Goal: Download file/media

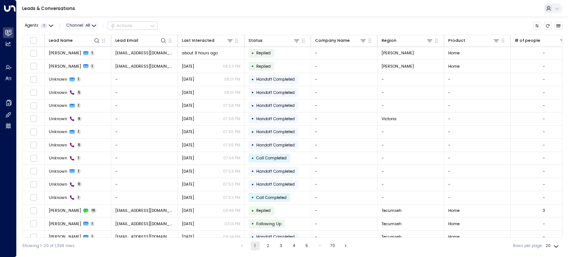
click at [90, 26] on span "Channel: All" at bounding box center [81, 26] width 34 height 8
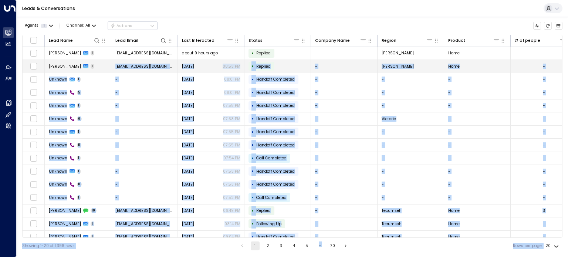
drag, startPoint x: 101, startPoint y: 47, endPoint x: 103, endPoint y: 69, distance: 21.9
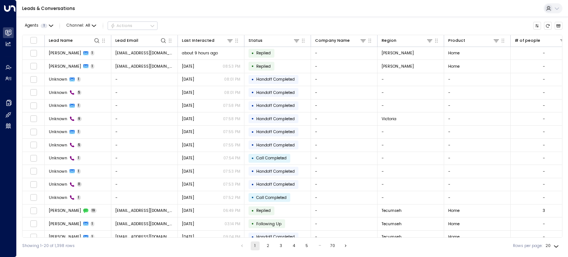
click at [180, 23] on div "Agents 1 Channel: All Actions" at bounding box center [292, 26] width 540 height 13
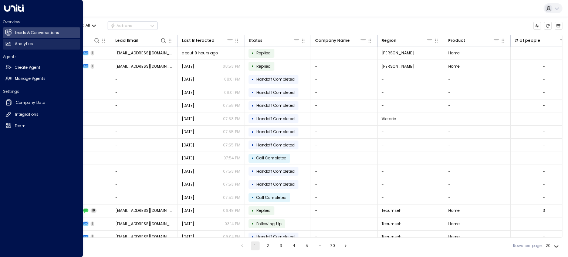
click at [20, 41] on h2 "Analytics" at bounding box center [24, 44] width 18 height 6
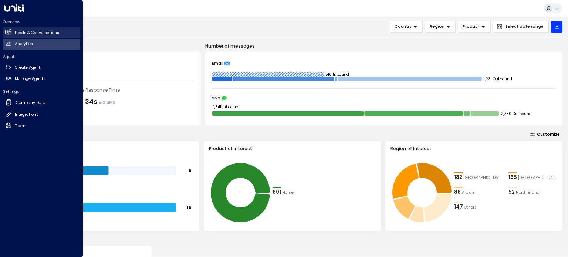
click at [13, 32] on link "Leads & Conversations Leads & Conversations" at bounding box center [41, 32] width 77 height 11
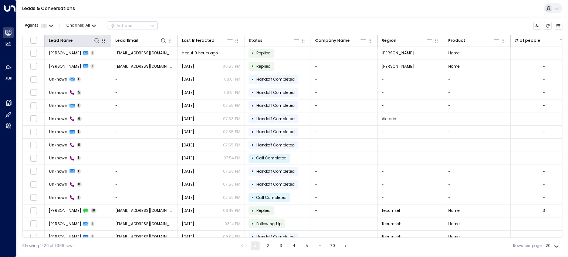
click at [104, 43] on icon "button" at bounding box center [104, 41] width 6 height 6
click at [537, 26] on icon "Customize" at bounding box center [537, 26] width 4 height 4
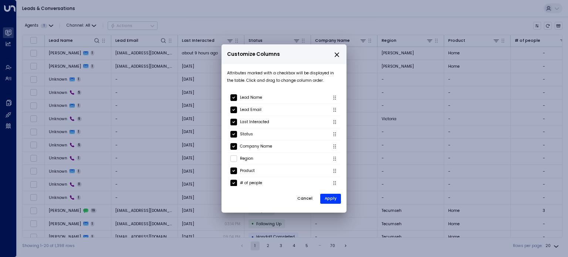
click at [333, 206] on div "Attributes marked with a checkbox will be displayed in the table. Click and dra…" at bounding box center [283, 137] width 125 height 146
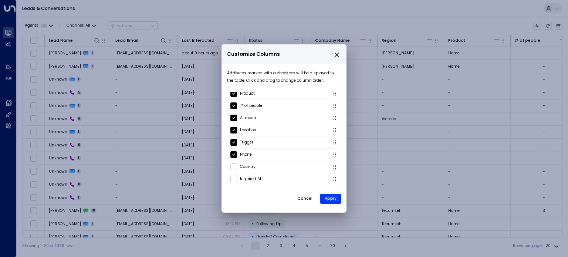
scroll to position [78, 0]
click at [332, 202] on button "Apply" at bounding box center [330, 199] width 21 height 10
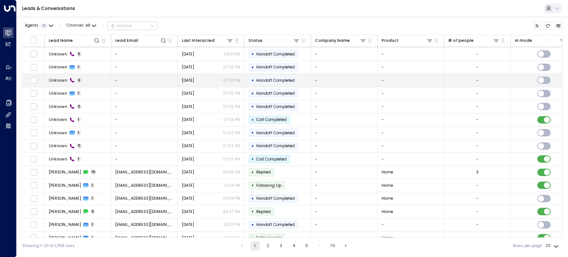
scroll to position [0, 0]
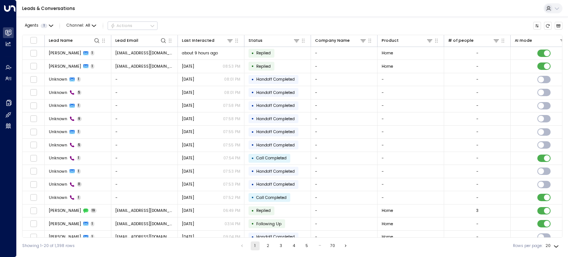
click at [302, 10] on div "Leads & Conversations" at bounding box center [292, 8] width 551 height 17
click at [536, 27] on icon "Customize" at bounding box center [537, 26] width 4 height 4
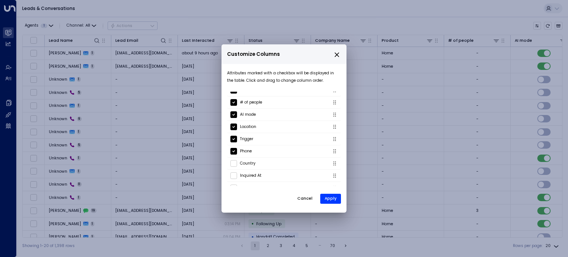
scroll to position [87, 0]
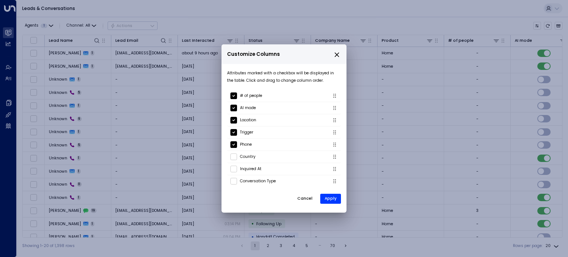
click at [337, 54] on icon "close" at bounding box center [337, 54] width 4 height 4
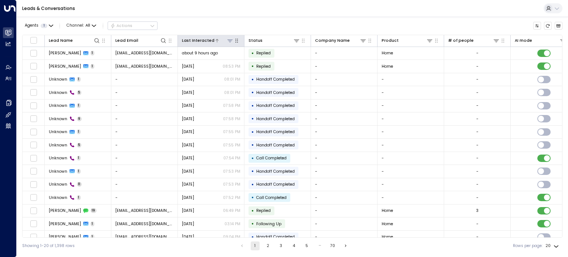
click at [229, 40] on icon at bounding box center [229, 41] width 5 height 3
click at [259, 18] on div "Agents 1 Channel: All Actions Lead Name Lead Email Last Interacted Status Compa…" at bounding box center [292, 135] width 540 height 237
click at [237, 42] on icon "button" at bounding box center [237, 41] width 6 height 6
click at [254, 15] on div "Leads & Conversations" at bounding box center [292, 8] width 551 height 17
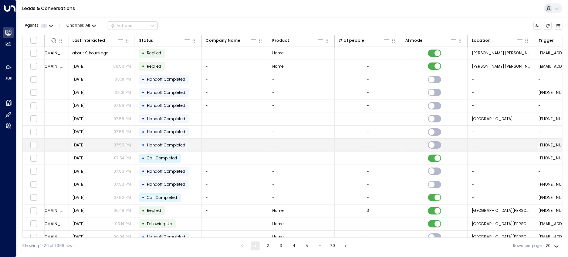
scroll to position [0, 0]
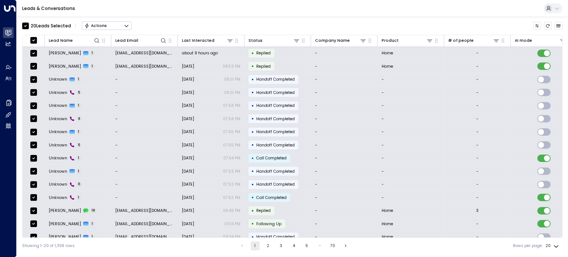
click at [124, 24] on icon "Button group with a nested menu" at bounding box center [126, 25] width 5 height 5
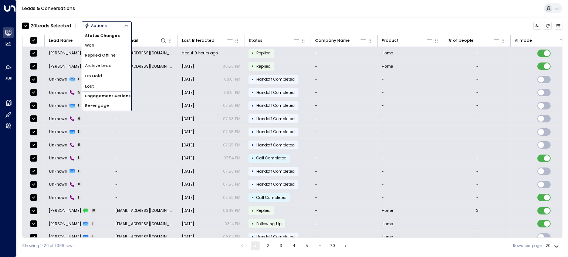
click at [150, 18] on div "20 Lead s Selected Actions Status Changes Won Replied Offline Archive Lead On H…" at bounding box center [292, 135] width 540 height 237
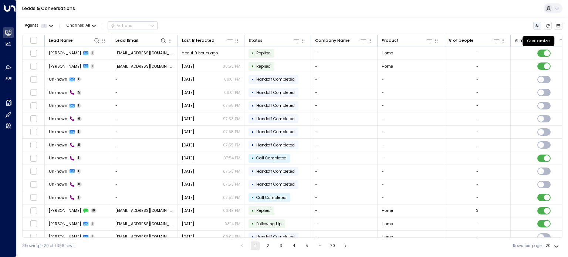
click at [534, 26] on button "Customize" at bounding box center [537, 26] width 8 height 8
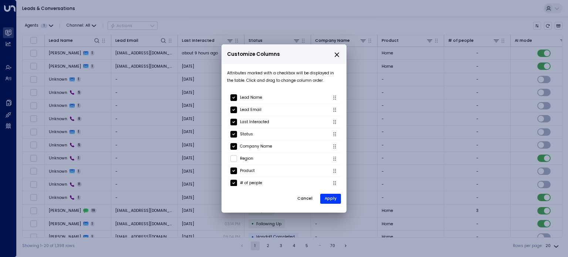
click at [489, 16] on div "Customize Columns Attributes marked with a checkbox will be displayed in the ta…" at bounding box center [284, 128] width 568 height 257
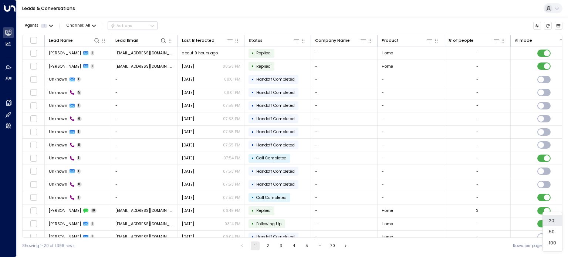
click at [555, 244] on body "Overview Leads & Conversations Leads & Conversations Analytics Analytics Agents…" at bounding box center [284, 127] width 568 height 254
click at [478, 250] on div at bounding box center [284, 128] width 568 height 257
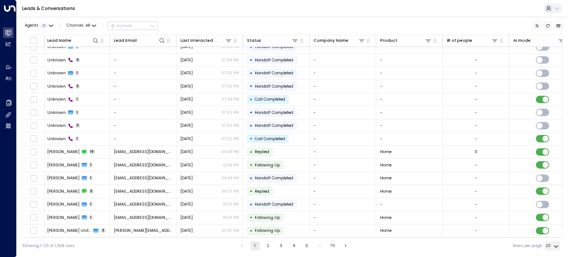
scroll to position [0, 1]
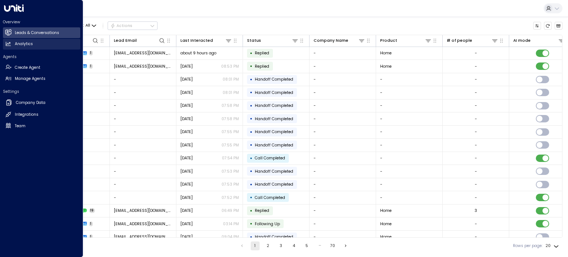
click at [7, 42] on icon at bounding box center [8, 44] width 5 height 4
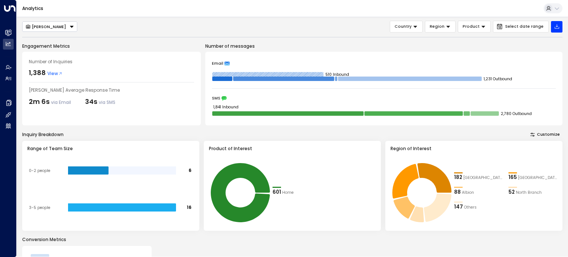
click at [539, 133] on button "Customize" at bounding box center [544, 135] width 35 height 8
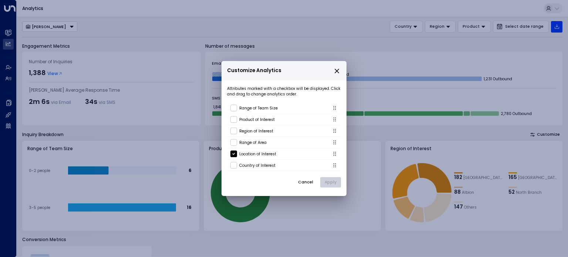
click at [323, 181] on div "Cancel Apply" at bounding box center [284, 182] width 114 height 11
click at [325, 180] on button "Apply" at bounding box center [330, 182] width 21 height 10
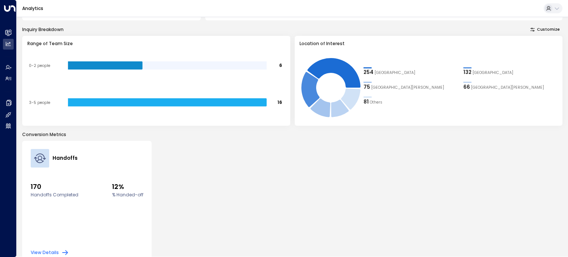
scroll to position [116, 0]
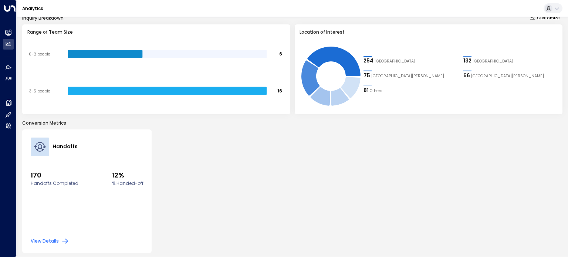
click at [54, 240] on button "View Details" at bounding box center [50, 240] width 38 height 7
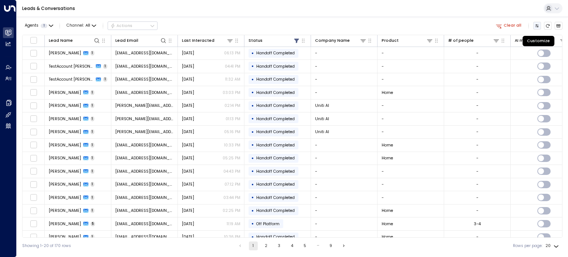
click at [537, 26] on icon "Customize" at bounding box center [537, 26] width 4 height 4
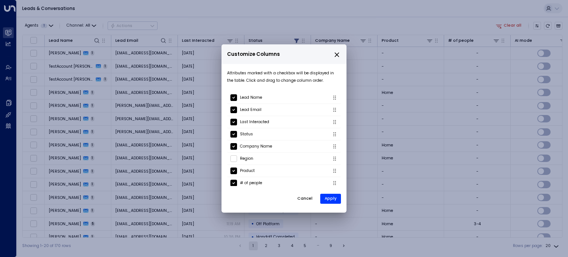
click at [335, 56] on icon "close" at bounding box center [337, 54] width 4 height 4
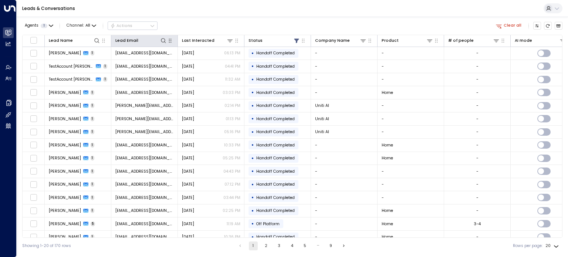
click at [170, 41] on icon "button" at bounding box center [170, 41] width 6 height 6
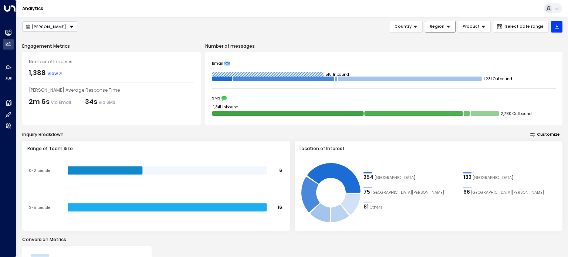
click at [451, 27] on icon at bounding box center [447, 26] width 5 height 5
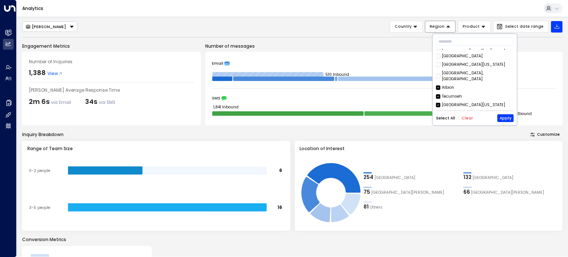
scroll to position [25, 0]
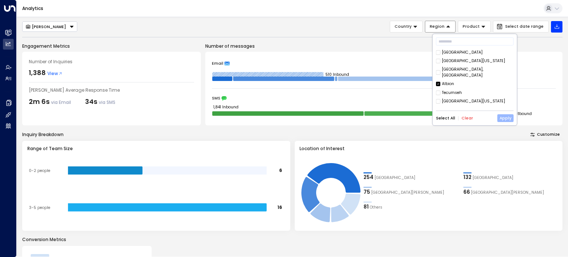
click at [505, 119] on button "Apply" at bounding box center [505, 118] width 16 height 8
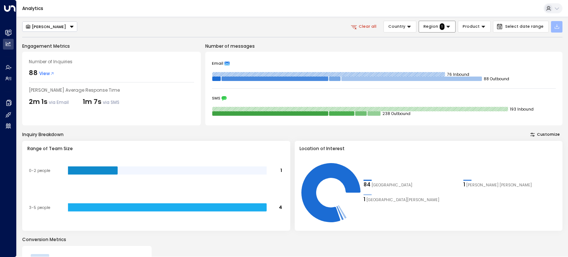
click at [560, 25] on button "button" at bounding box center [556, 26] width 11 height 11
click at [495, 40] on div "[PERSON_NAME] Clear all Country Region 1 Product Select date range Engagement M…" at bounding box center [292, 195] width 540 height 349
click at [506, 25] on button "Select date range" at bounding box center [521, 27] width 56 height 12
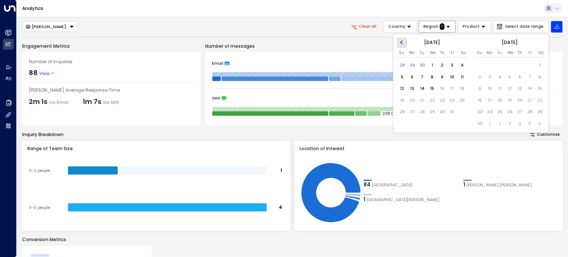
click at [400, 41] on button "Previous Month" at bounding box center [402, 43] width 10 height 10
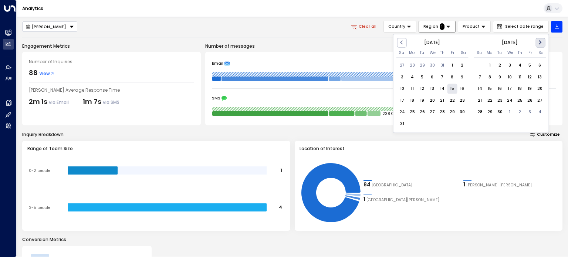
click at [540, 45] on button "Next Month" at bounding box center [540, 43] width 10 height 10
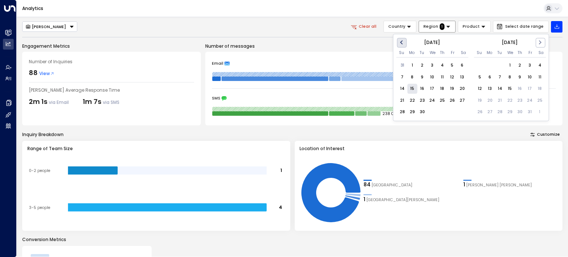
click at [402, 44] on span "Previous Month" at bounding box center [402, 42] width 0 height 9
click at [423, 66] on div "1" at bounding box center [422, 66] width 10 height 10
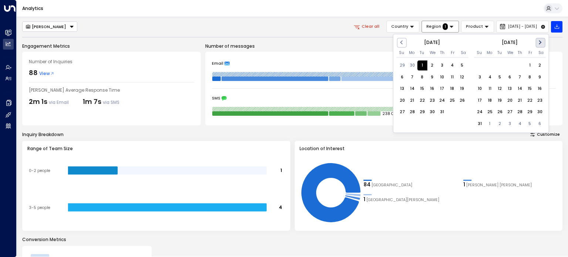
click at [539, 41] on span "Next Month" at bounding box center [539, 42] width 0 height 9
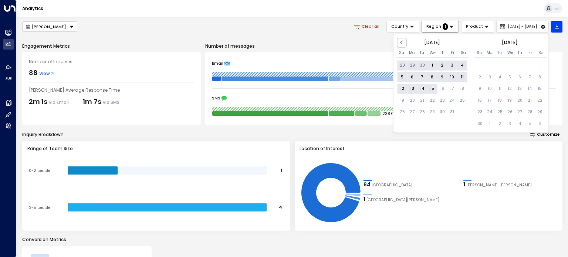
click at [431, 88] on div "15" at bounding box center [432, 89] width 10 height 10
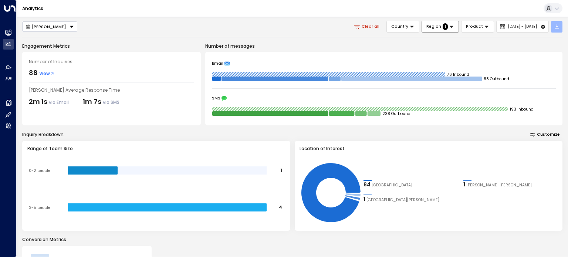
click at [556, 24] on icon "button" at bounding box center [557, 27] width 6 height 6
click at [543, 47] on p "Export Filtered Data" at bounding box center [539, 49] width 38 height 4
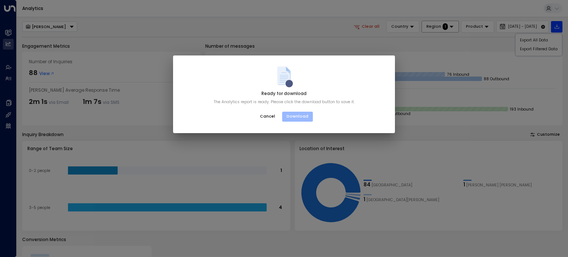
click at [302, 112] on button "Download" at bounding box center [297, 117] width 31 height 10
click at [297, 113] on button "Download" at bounding box center [297, 117] width 31 height 10
click at [292, 116] on button "Download" at bounding box center [297, 117] width 31 height 10
click at [303, 115] on button "Download" at bounding box center [297, 117] width 31 height 10
click at [268, 116] on button "Cancel" at bounding box center [267, 116] width 25 height 11
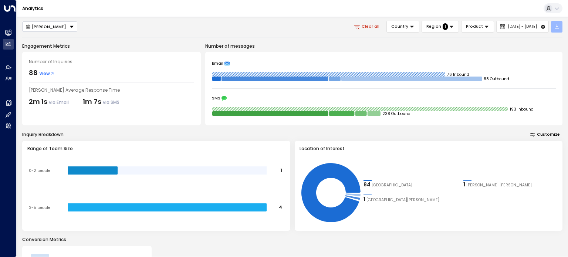
click at [560, 28] on button "button" at bounding box center [556, 26] width 11 height 11
click at [547, 40] on p "Export All Data" at bounding box center [534, 40] width 28 height 4
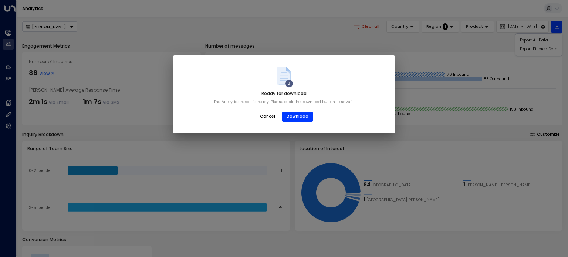
click at [289, 83] on icon at bounding box center [289, 83] width 4 height 4
click at [299, 112] on button "Download" at bounding box center [297, 117] width 31 height 10
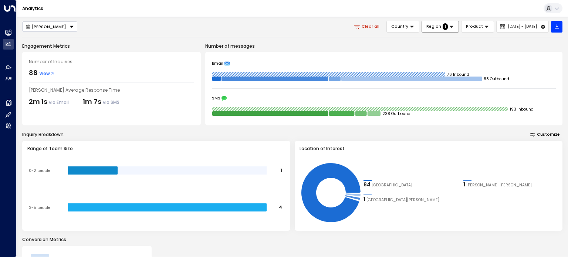
click at [449, 26] on icon at bounding box center [451, 27] width 4 height 2
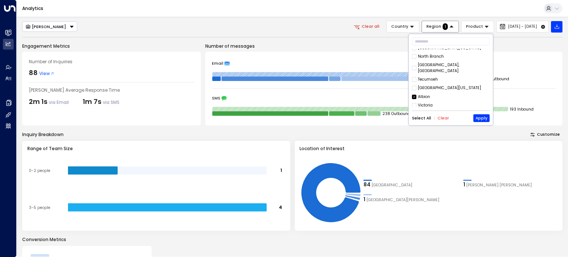
scroll to position [0, 0]
click at [486, 115] on button "Apply" at bounding box center [481, 118] width 16 height 8
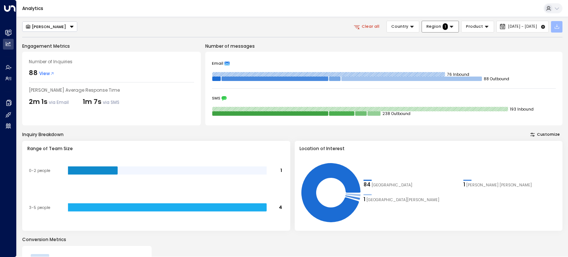
click at [554, 28] on icon "button" at bounding box center [556, 26] width 4 height 4
click at [542, 50] on p "Export Filtered Data" at bounding box center [539, 49] width 38 height 4
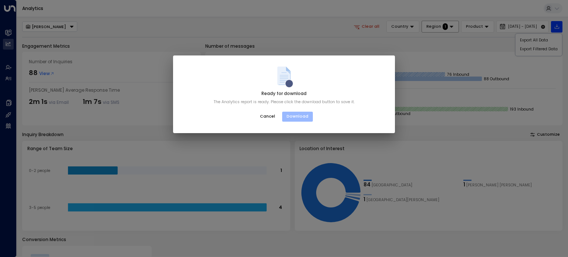
click at [299, 114] on button "Download" at bounding box center [297, 117] width 31 height 10
click at [289, 84] on icon at bounding box center [289, 83] width 3 height 3
click at [291, 116] on button "Download" at bounding box center [297, 117] width 31 height 10
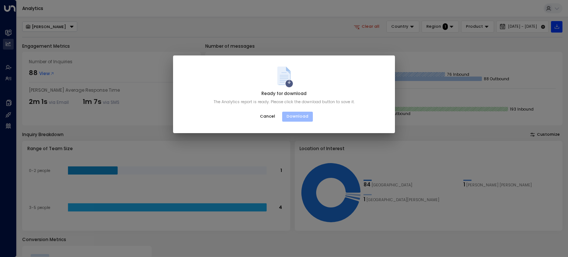
click at [295, 116] on button "Download" at bounding box center [297, 117] width 31 height 10
click at [293, 116] on button "Download" at bounding box center [297, 117] width 31 height 10
click at [288, 83] on icon at bounding box center [289, 83] width 4 height 4
click at [292, 118] on button "Download" at bounding box center [297, 117] width 31 height 10
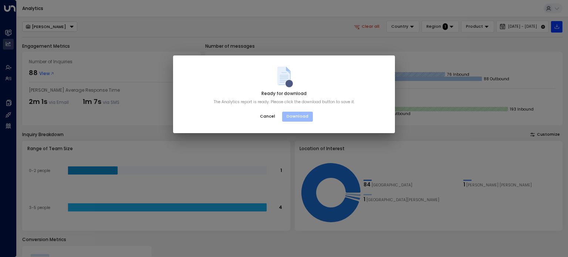
click at [292, 118] on button "Download" at bounding box center [297, 117] width 31 height 10
click at [289, 22] on div "Ready for download The Analytics report is ready. Please click the download but…" at bounding box center [284, 128] width 568 height 257
click at [265, 109] on div "Ready for download The Analytics report is ready. Please click the download but…" at bounding box center [284, 94] width 222 height 78
click at [265, 119] on button "Cancel" at bounding box center [267, 116] width 25 height 11
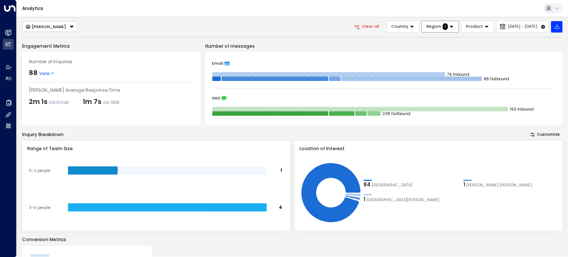
click at [449, 26] on icon at bounding box center [451, 27] width 4 height 2
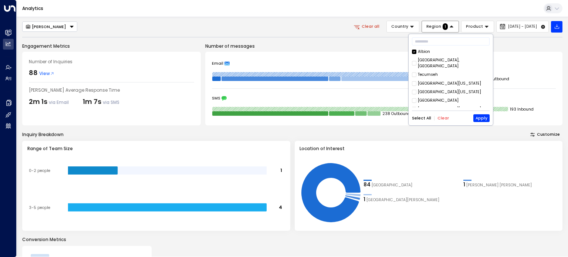
click at [439, 116] on button "Clear" at bounding box center [442, 118] width 11 height 4
click at [479, 119] on button "Apply" at bounding box center [481, 118] width 16 height 8
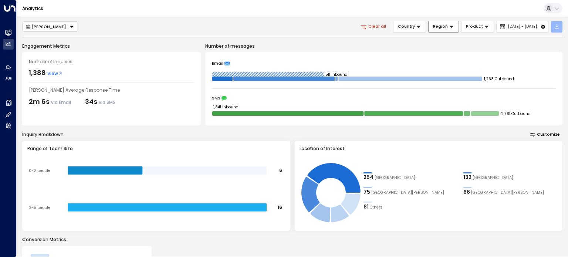
click at [556, 26] on icon "button" at bounding box center [556, 26] width 4 height 4
click at [540, 41] on p "Export All Data" at bounding box center [534, 40] width 28 height 4
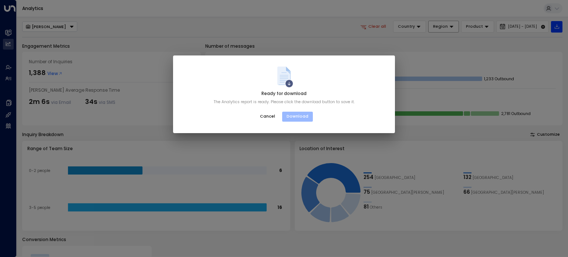
drag, startPoint x: 300, startPoint y: 118, endPoint x: 294, endPoint y: 115, distance: 6.3
drag, startPoint x: 294, startPoint y: 115, endPoint x: 274, endPoint y: 122, distance: 21.7
click at [274, 122] on button "Cancel" at bounding box center [267, 116] width 25 height 11
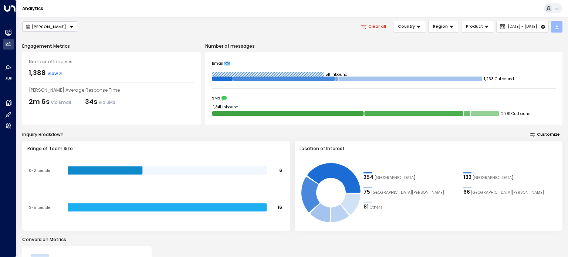
click at [556, 26] on icon "button" at bounding box center [557, 27] width 6 height 6
click at [540, 40] on p "Export All Data" at bounding box center [534, 40] width 28 height 4
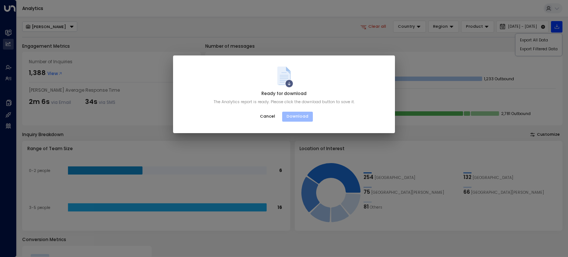
click at [299, 116] on button "Download" at bounding box center [297, 117] width 31 height 10
